Goal: Ask a question

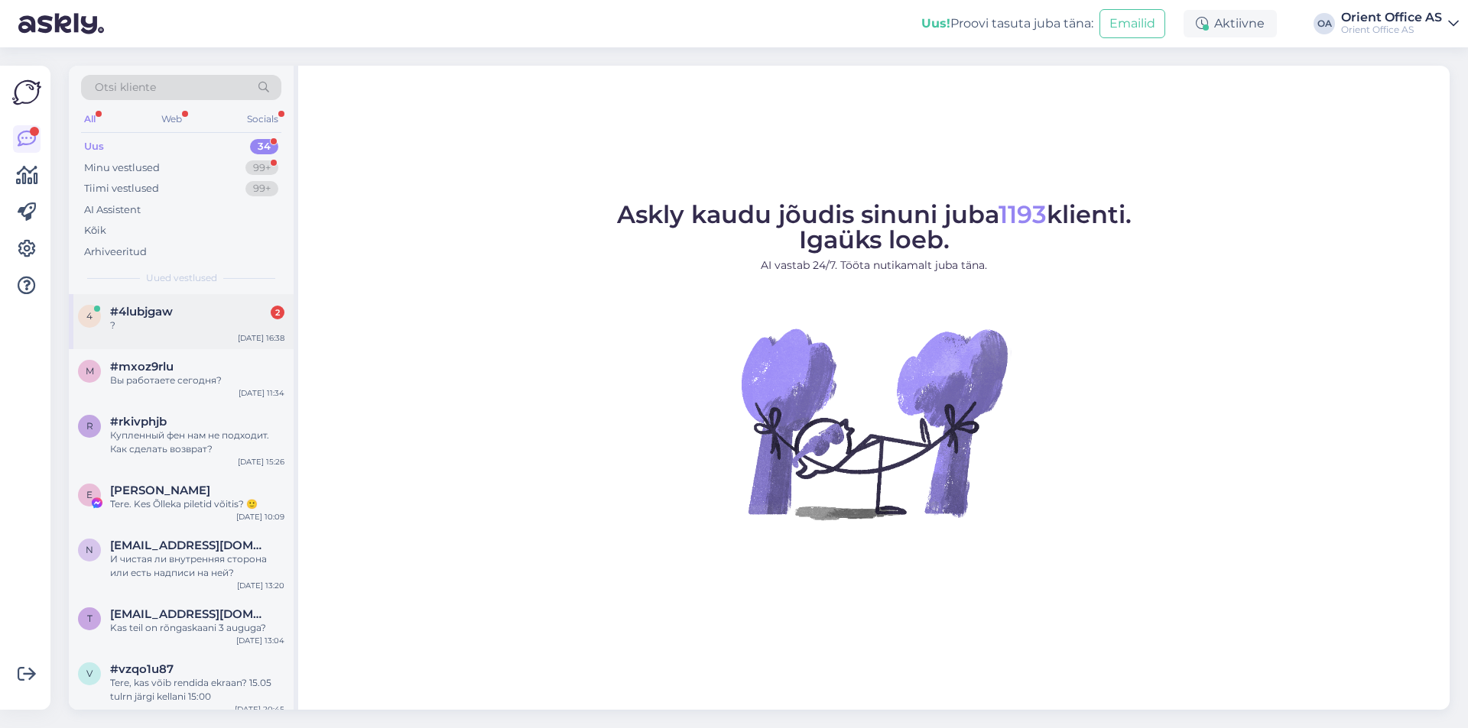
drag, startPoint x: 155, startPoint y: 326, endPoint x: 170, endPoint y: 330, distance: 16.0
click at [156, 326] on div "?" at bounding box center [197, 326] width 174 height 14
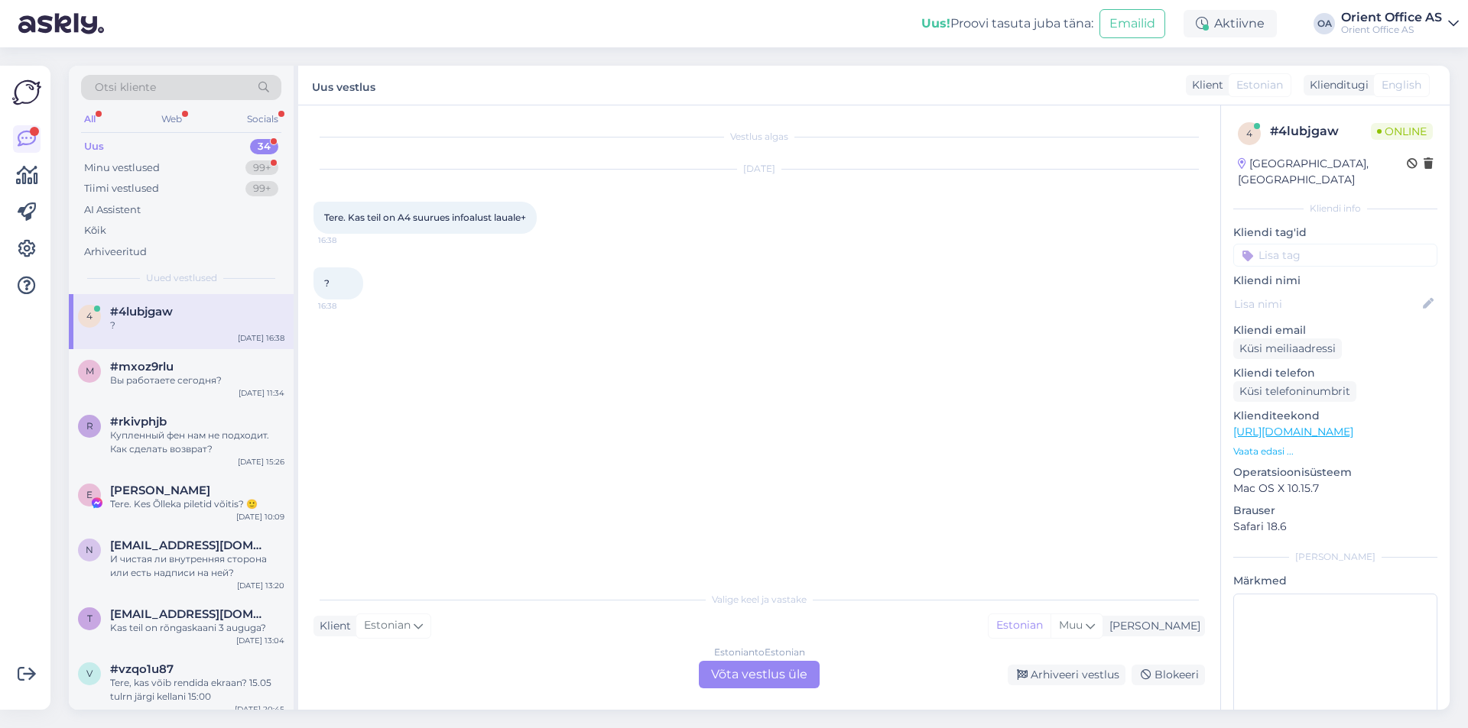
click at [761, 662] on div "Estonian to Estonian Võta vestlus üle" at bounding box center [759, 675] width 121 height 28
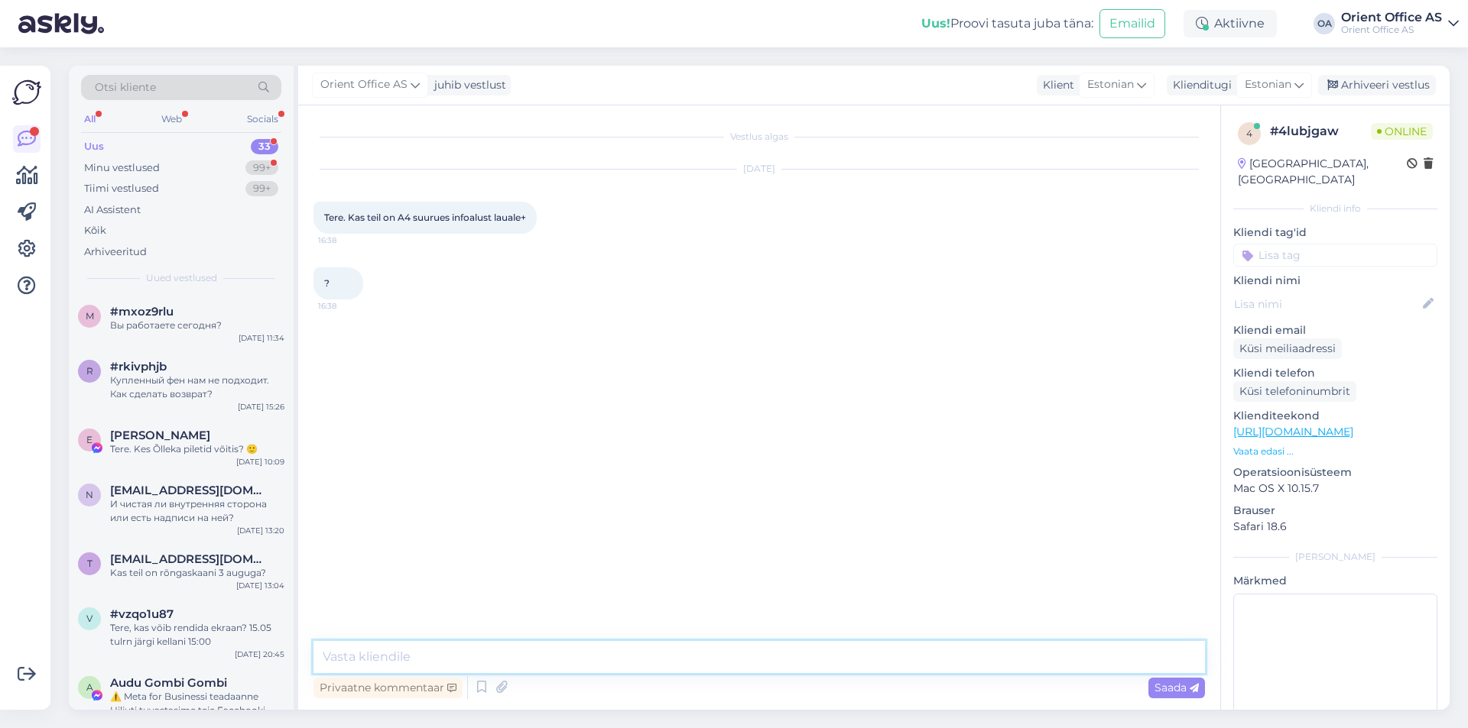
click at [778, 657] on textarea at bounding box center [758, 657] width 891 height 32
type textarea "t"
type textarea "Tere!"
click at [503, 659] on textarea at bounding box center [758, 657] width 891 height 32
paste textarea "[URL][DOMAIN_NAME]"
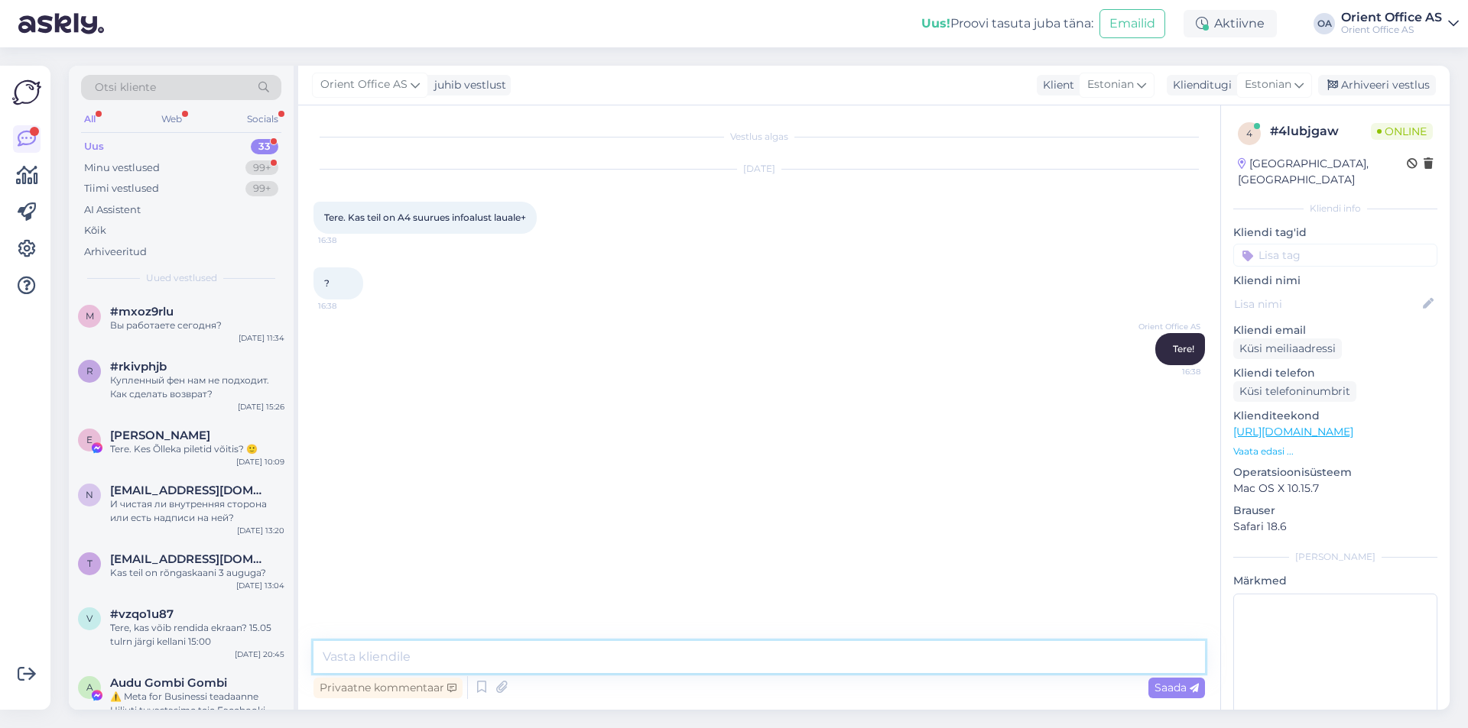
type textarea "[URL][DOMAIN_NAME]"
click at [433, 654] on textarea at bounding box center [758, 657] width 891 height 32
type textarea "Palun"
